Goal: Task Accomplishment & Management: Manage account settings

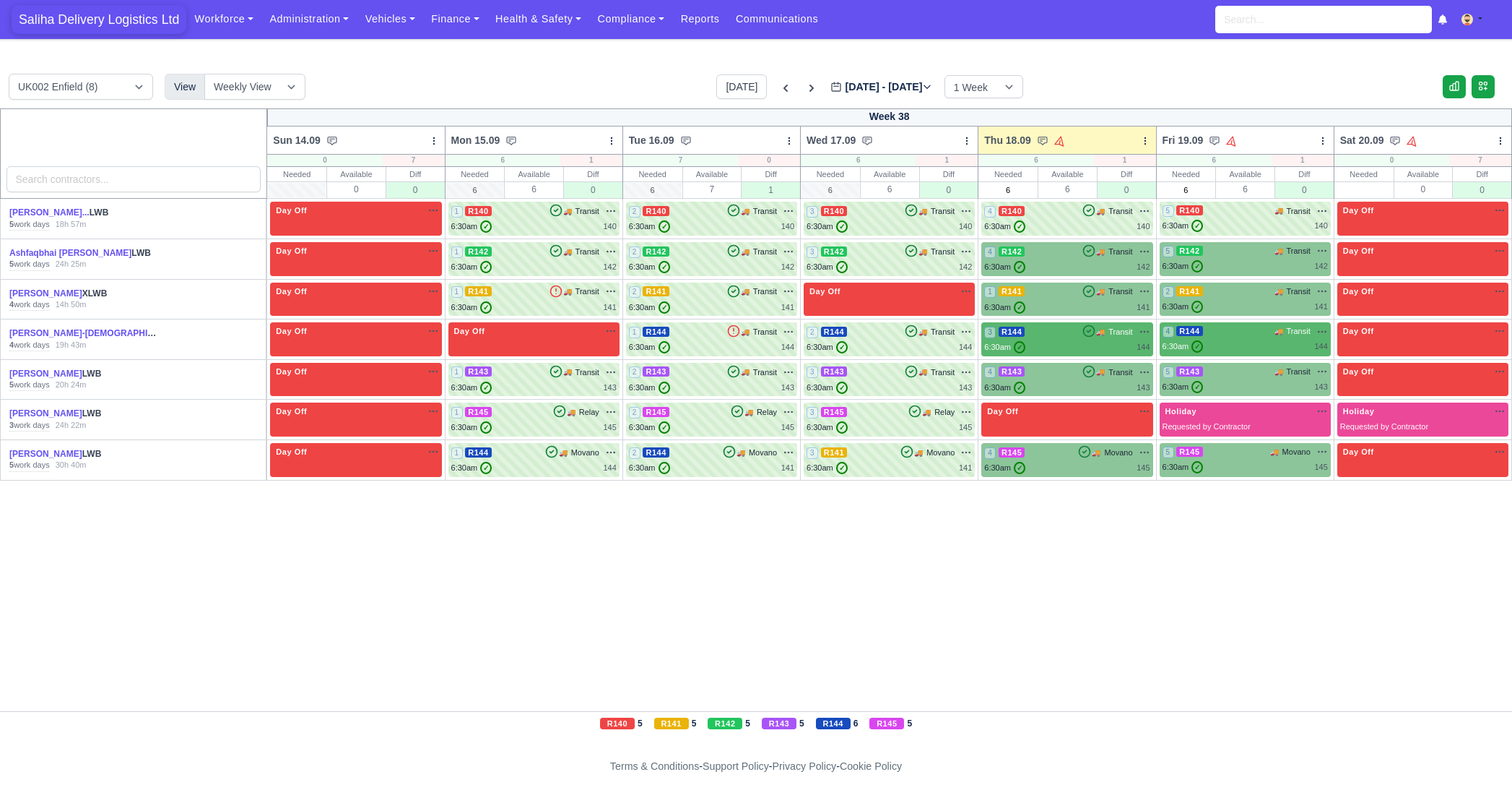
click at [129, 24] on span "Saliha Delivery Logistics Ltd" at bounding box center [99, 19] width 175 height 29
click at [125, 16] on span "Saliha Delivery Logistics Ltd" at bounding box center [99, 19] width 175 height 29
click at [1099, 379] on div "4 R143 🚚 Transit" at bounding box center [1067, 380] width 165 height 28
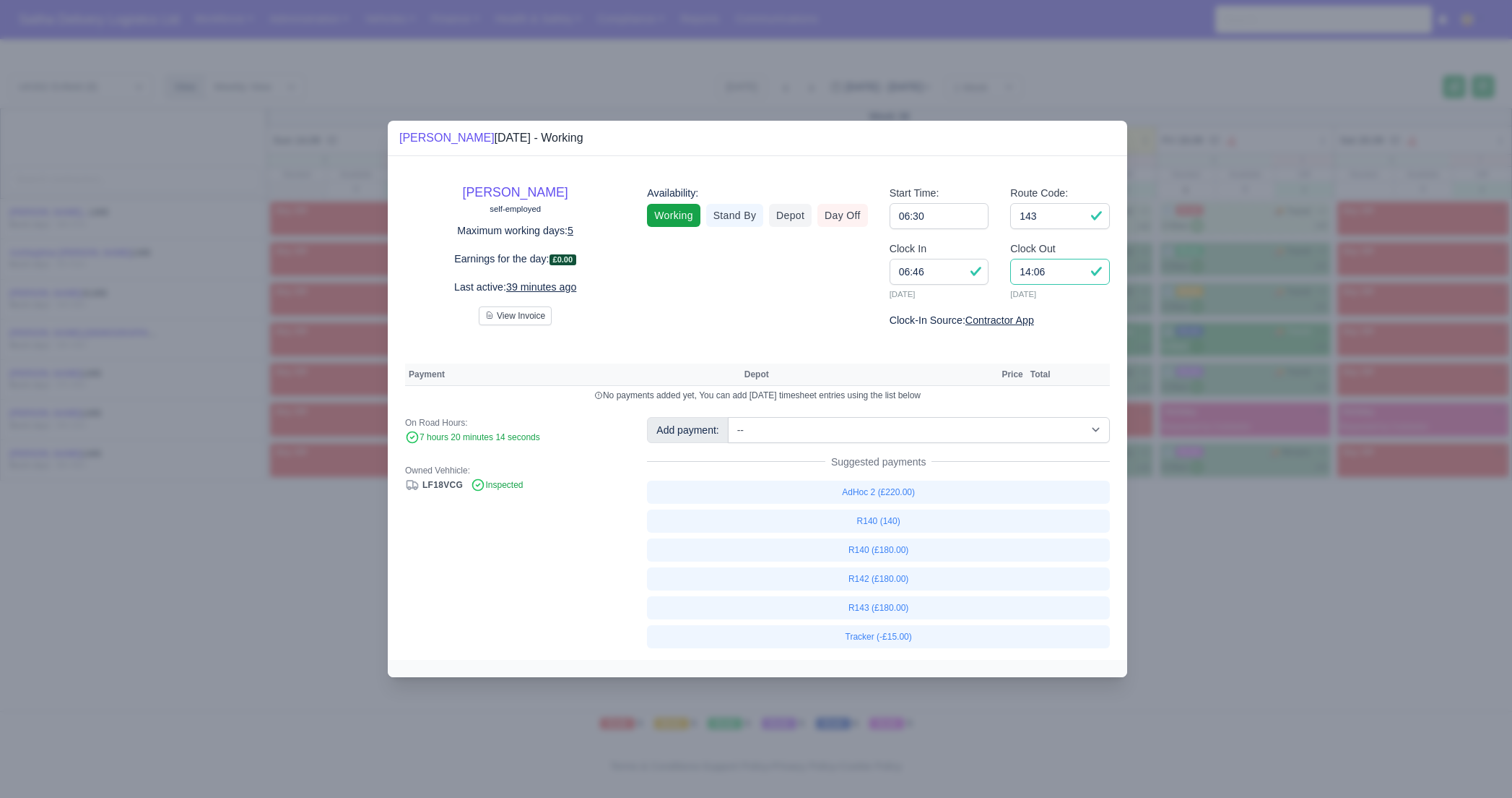
click at [1073, 280] on input "14:06" at bounding box center [1060, 272] width 100 height 26
type input "14:00"
click at [893, 607] on link "R143 (£180.00)" at bounding box center [878, 607] width 463 height 24
select select "1"
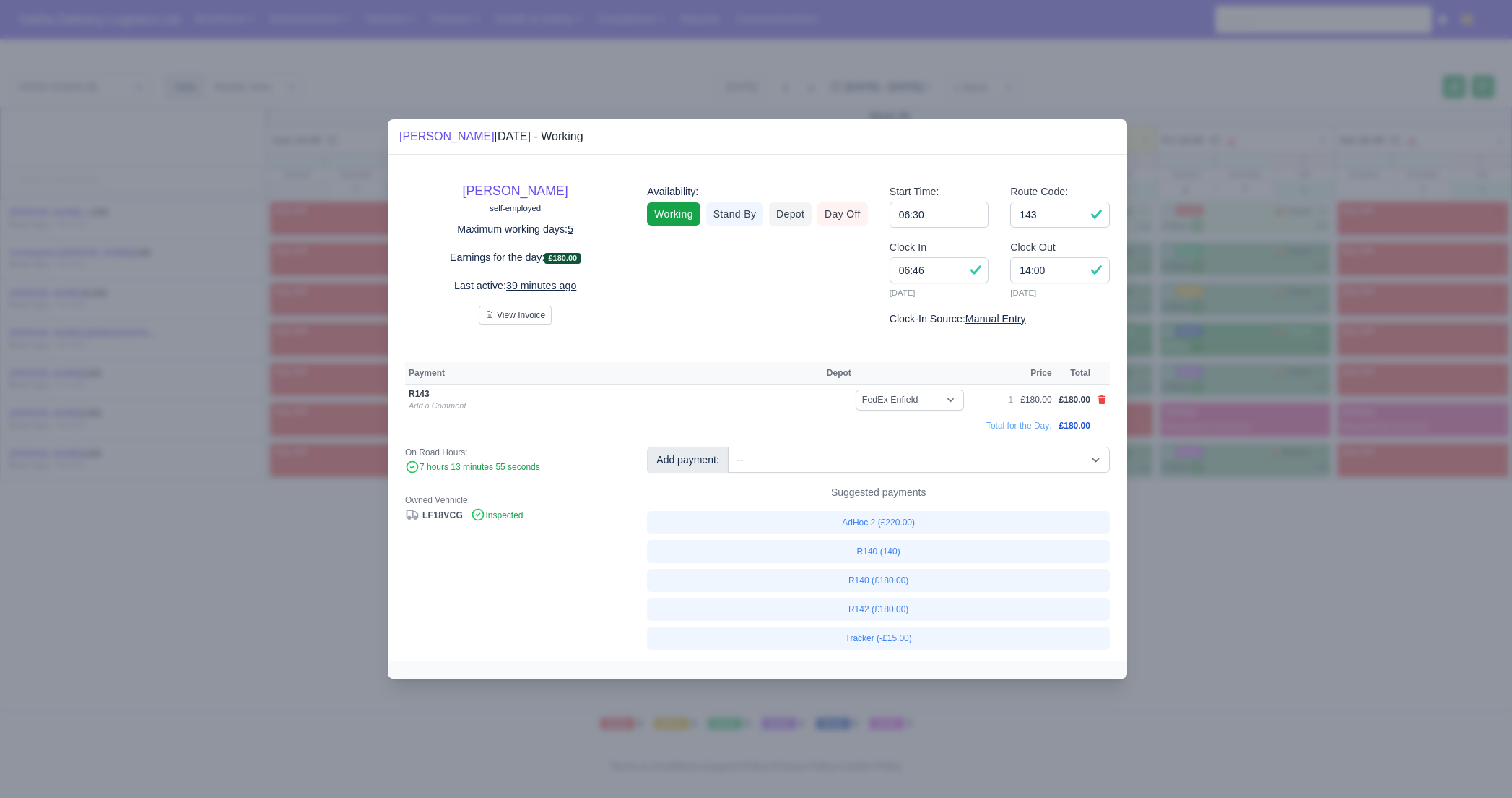
click at [1291, 536] on div at bounding box center [756, 399] width 1512 height 798
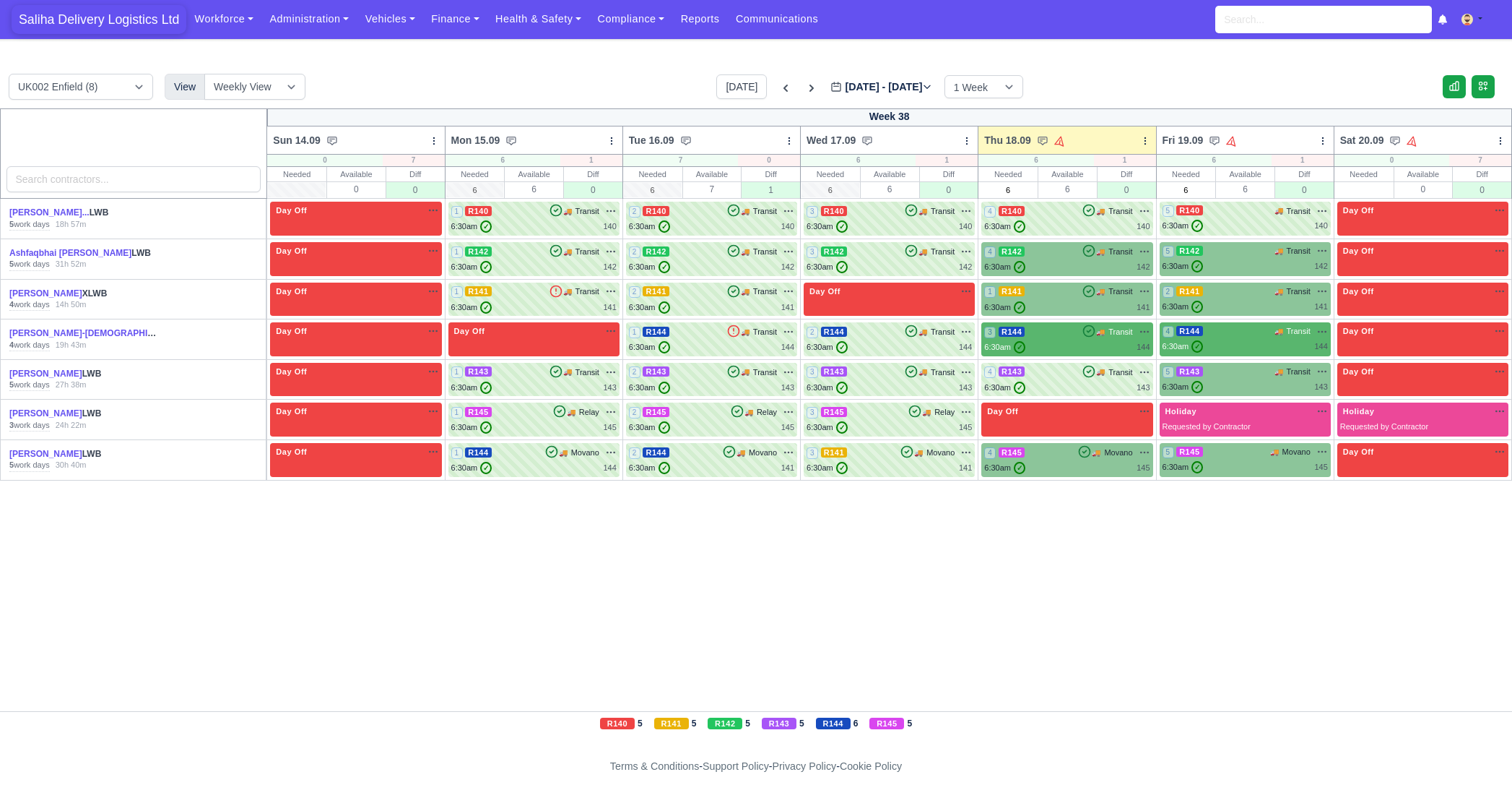
click at [132, 16] on span "Saliha Delivery Logistics Ltd" at bounding box center [99, 19] width 175 height 29
